Goal: Transaction & Acquisition: Obtain resource

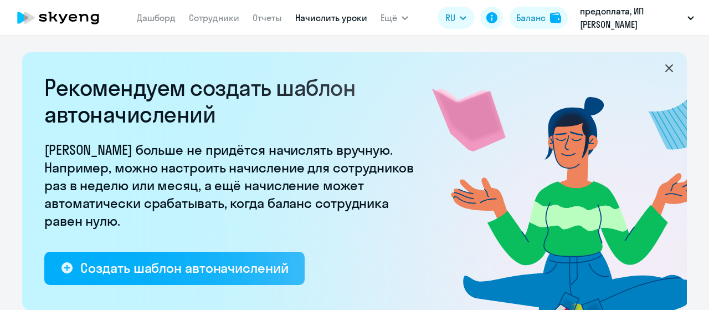
select select "10"
click at [534, 22] on div "Баланс" at bounding box center [530, 17] width 29 height 13
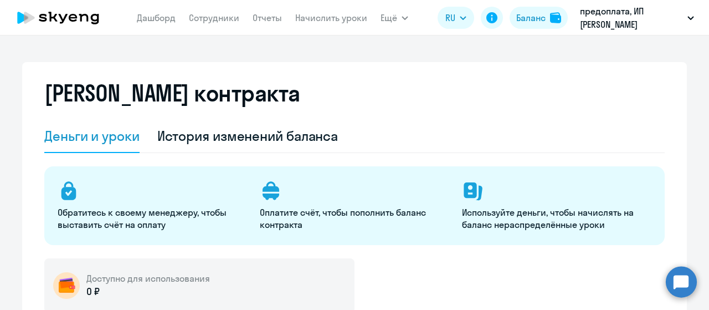
select select "english_adult_not_native_speaker"
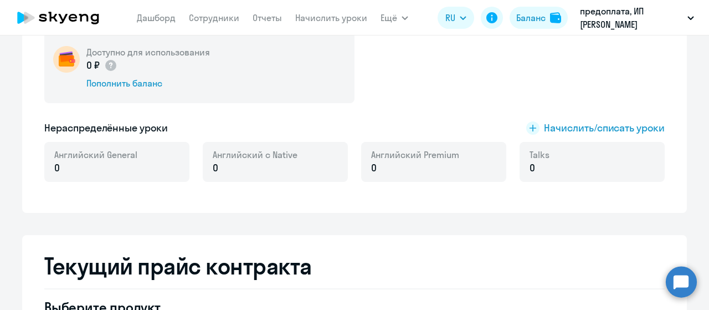
scroll to position [163, 0]
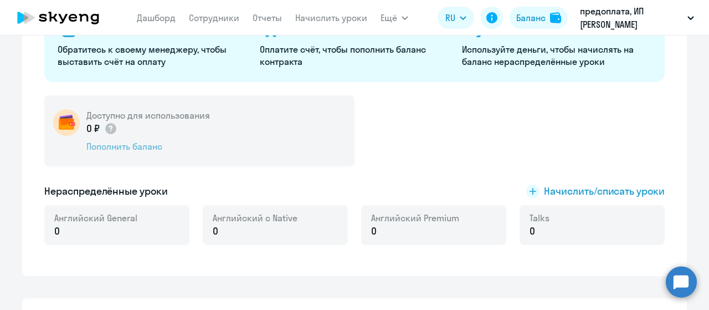
click at [135, 143] on div "Пополнить баланс" at bounding box center [148, 146] width 124 height 12
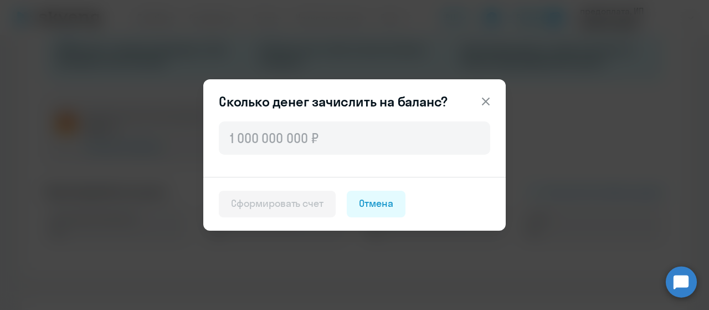
drag, startPoint x: 489, startPoint y: 96, endPoint x: 469, endPoint y: 114, distance: 26.7
click at [489, 97] on icon at bounding box center [485, 101] width 13 height 13
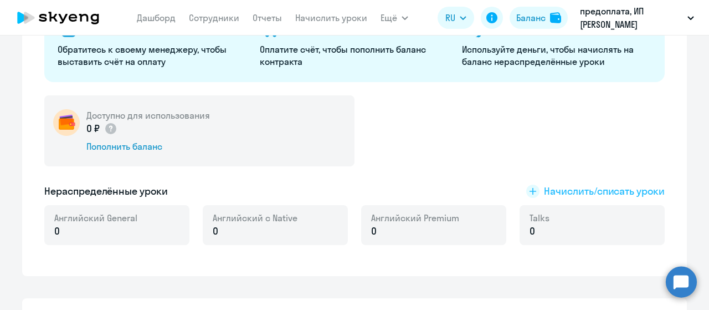
click at [563, 194] on span "Начислить/списать уроки" at bounding box center [604, 191] width 121 height 14
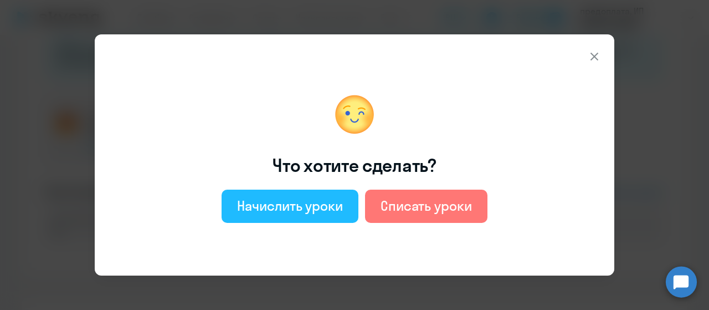
click at [289, 209] on div "Начислить уроки" at bounding box center [290, 206] width 106 height 18
select select "english_adult_not_native_speaker"
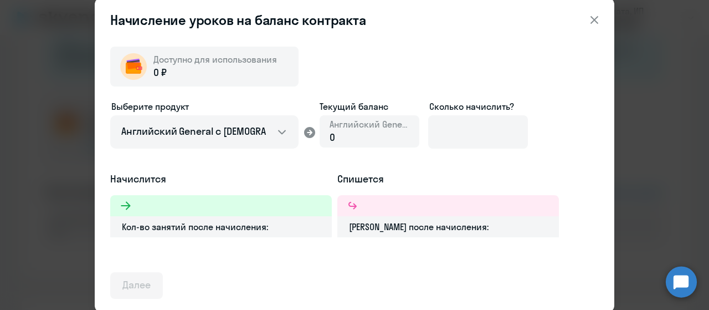
click at [365, 135] on div "0" at bounding box center [370, 137] width 80 height 14
drag, startPoint x: 234, startPoint y: 73, endPoint x: 373, endPoint y: 50, distance: 140.3
click at [235, 71] on div "0 ₽" at bounding box center [215, 72] width 124 height 14
drag, startPoint x: 595, startPoint y: 24, endPoint x: 582, endPoint y: 32, distance: 14.9
click at [594, 24] on icon at bounding box center [594, 19] width 13 height 13
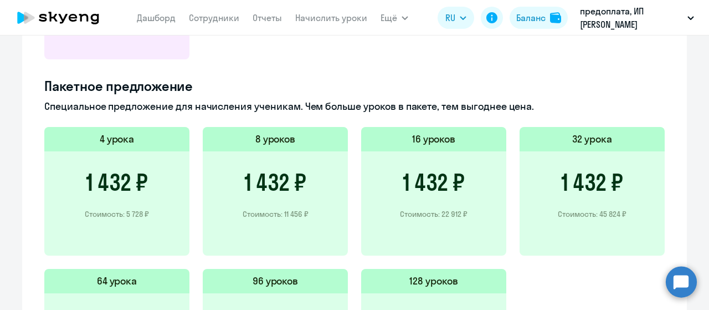
scroll to position [828, 0]
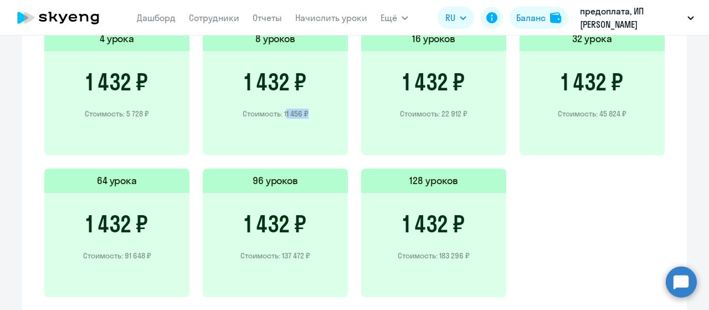
drag, startPoint x: 280, startPoint y: 112, endPoint x: 300, endPoint y: 112, distance: 20.0
click at [300, 112] on p "Стоимость: 11 456 ₽" at bounding box center [276, 114] width 66 height 10
copy p "11 456"
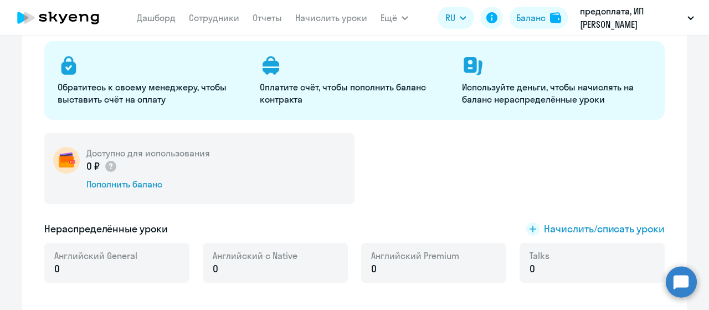
scroll to position [107, 0]
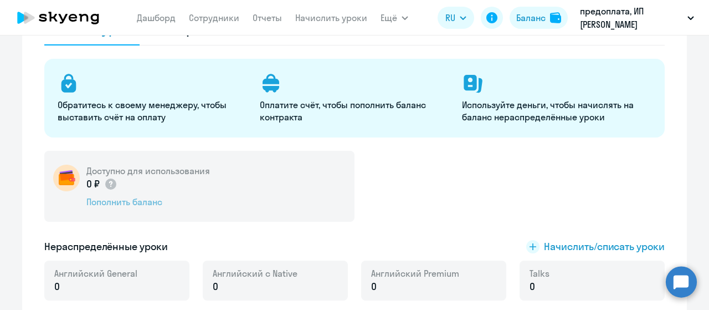
click at [123, 203] on div "Пополнить баланс" at bounding box center [148, 202] width 124 height 12
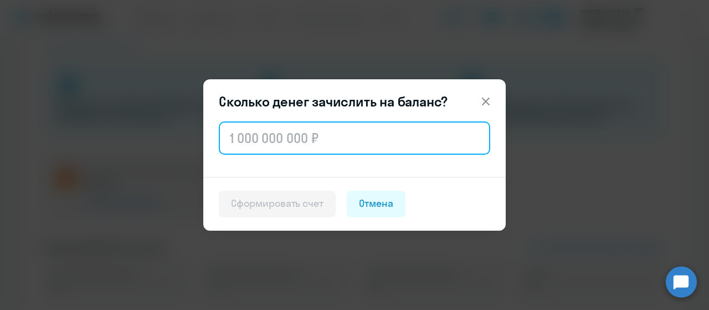
click at [254, 148] on input "text" at bounding box center [354, 137] width 271 height 33
paste input "11 456"
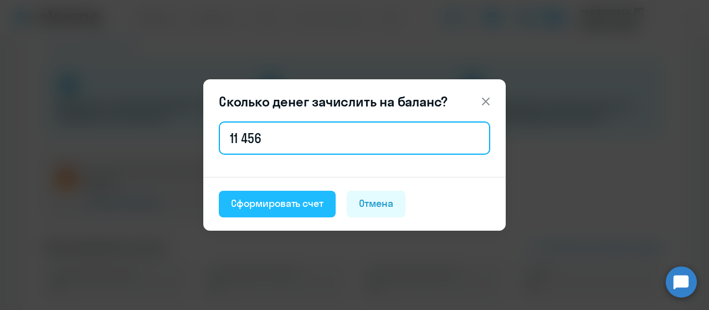
type input "11 456"
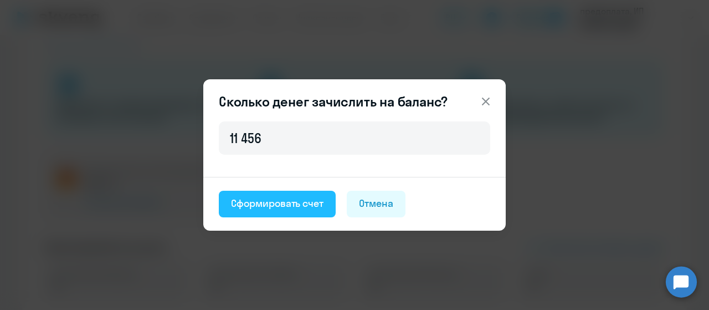
click at [268, 207] on div "Сформировать счет" at bounding box center [277, 203] width 93 height 14
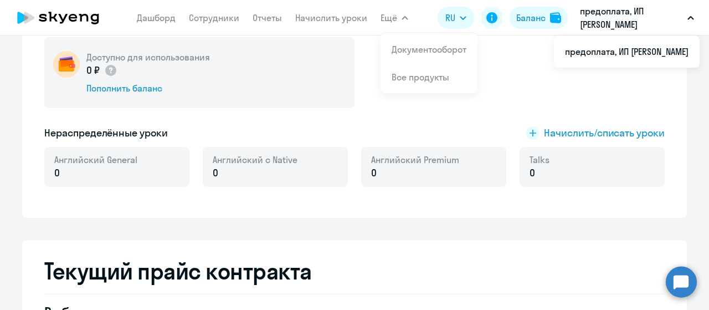
scroll to position [222, 0]
drag, startPoint x: 555, startPoint y: 95, endPoint x: 550, endPoint y: 100, distance: 7.8
click at [552, 99] on div "Доступно для использования 0 ₽ Пополнить баланс" at bounding box center [354, 72] width 621 height 71
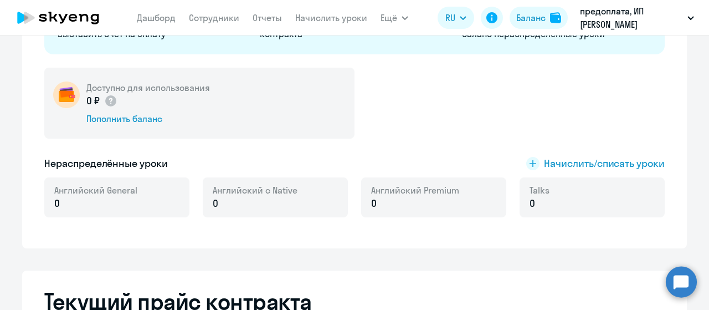
scroll to position [52, 0]
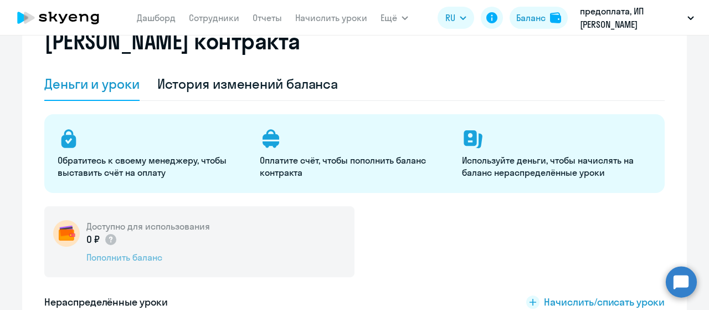
click at [133, 255] on div "Пополнить баланс" at bounding box center [148, 257] width 124 height 12
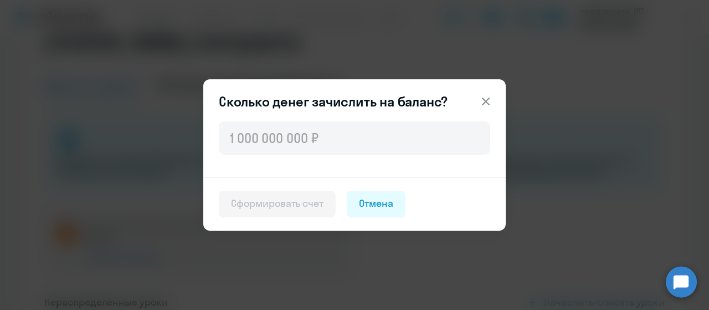
click at [489, 105] on icon at bounding box center [486, 102] width 8 height 8
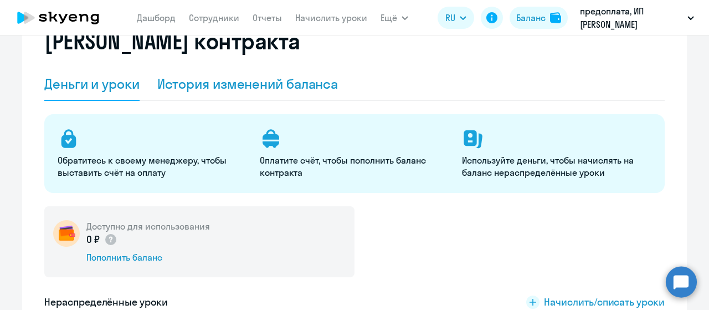
click at [278, 80] on div "История изменений баланса" at bounding box center [247, 84] width 181 height 18
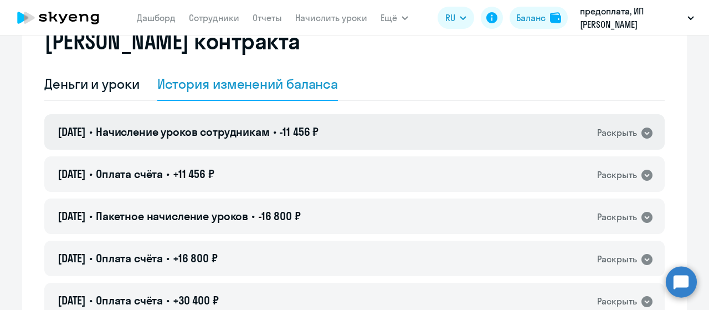
click at [642, 130] on icon at bounding box center [647, 132] width 11 height 11
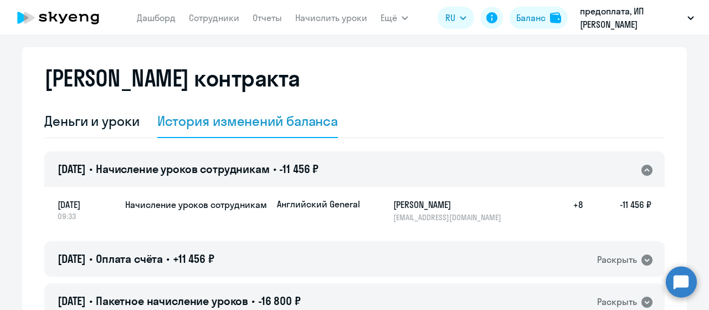
scroll to position [0, 0]
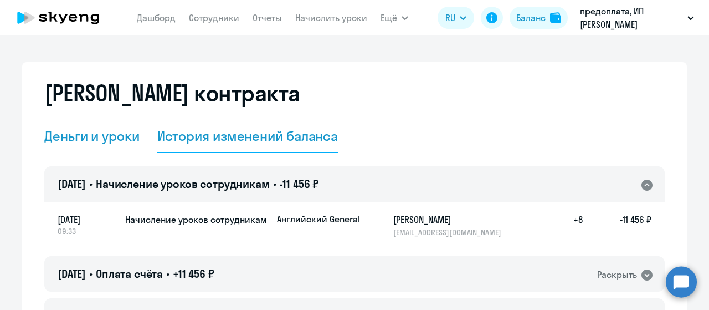
click at [115, 138] on div "Деньги и уроки" at bounding box center [91, 136] width 95 height 18
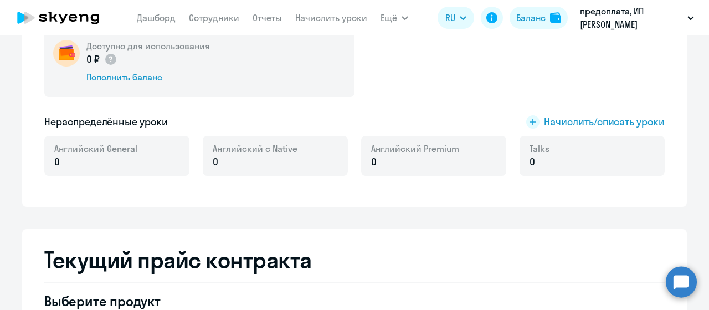
scroll to position [218, 0]
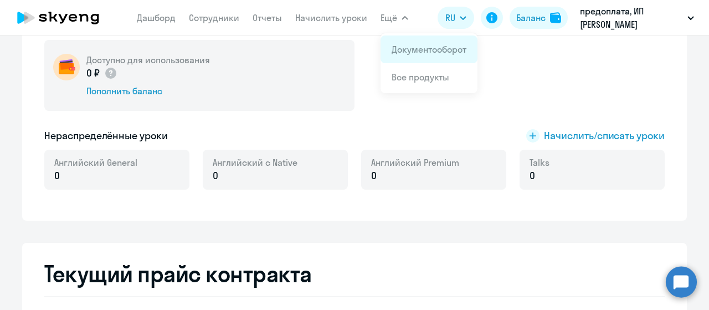
click at [412, 43] on app-menu-item-link "Документооборот" at bounding box center [429, 49] width 75 height 13
click at [417, 51] on link "Документооборот" at bounding box center [429, 49] width 75 height 11
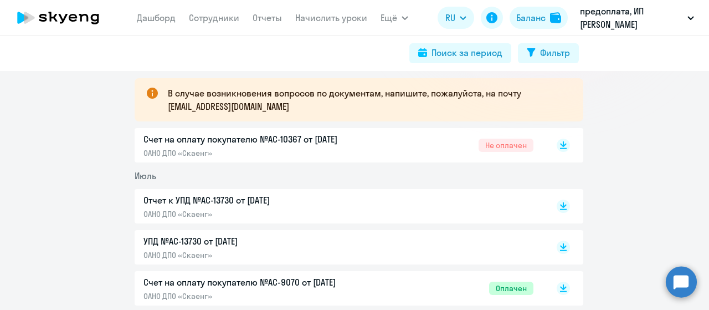
scroll to position [222, 0]
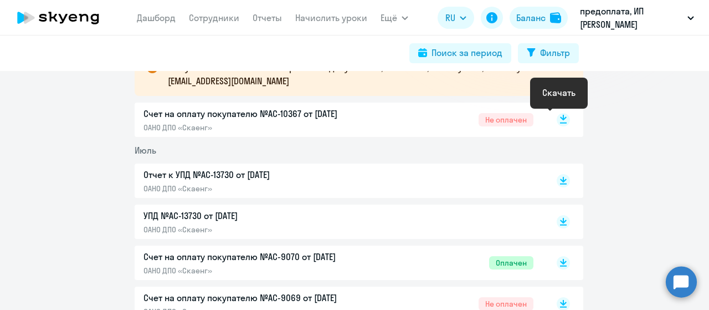
click at [560, 116] on icon at bounding box center [563, 118] width 7 height 6
